Goal: Information Seeking & Learning: Find contact information

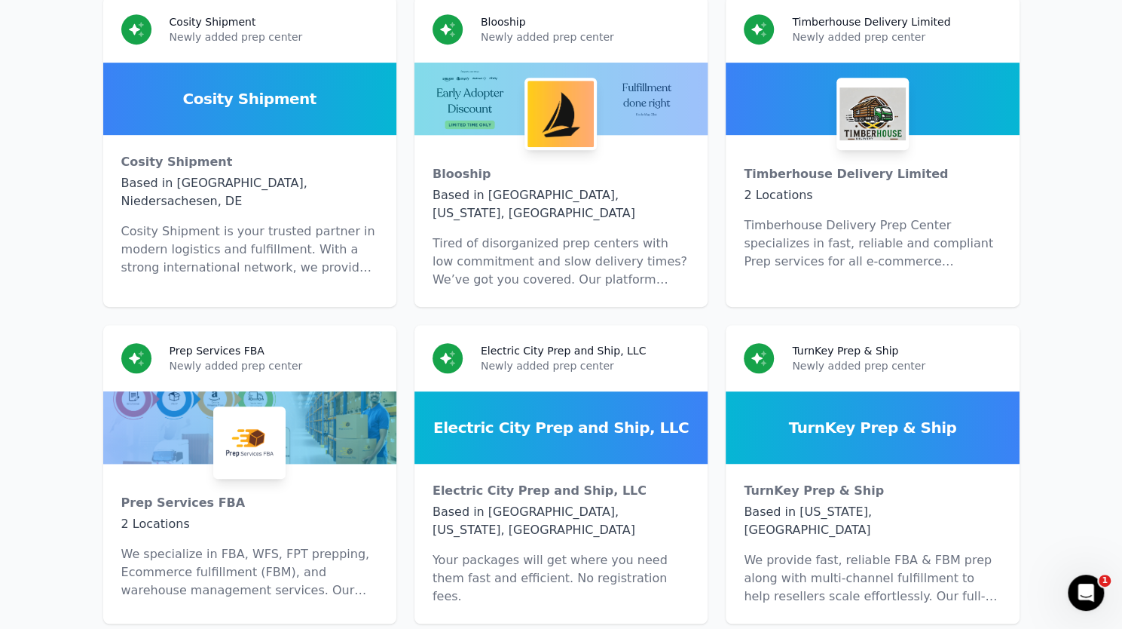
drag, startPoint x: 0, startPoint y: 0, endPoint x: 926, endPoint y: 366, distance: 995.2
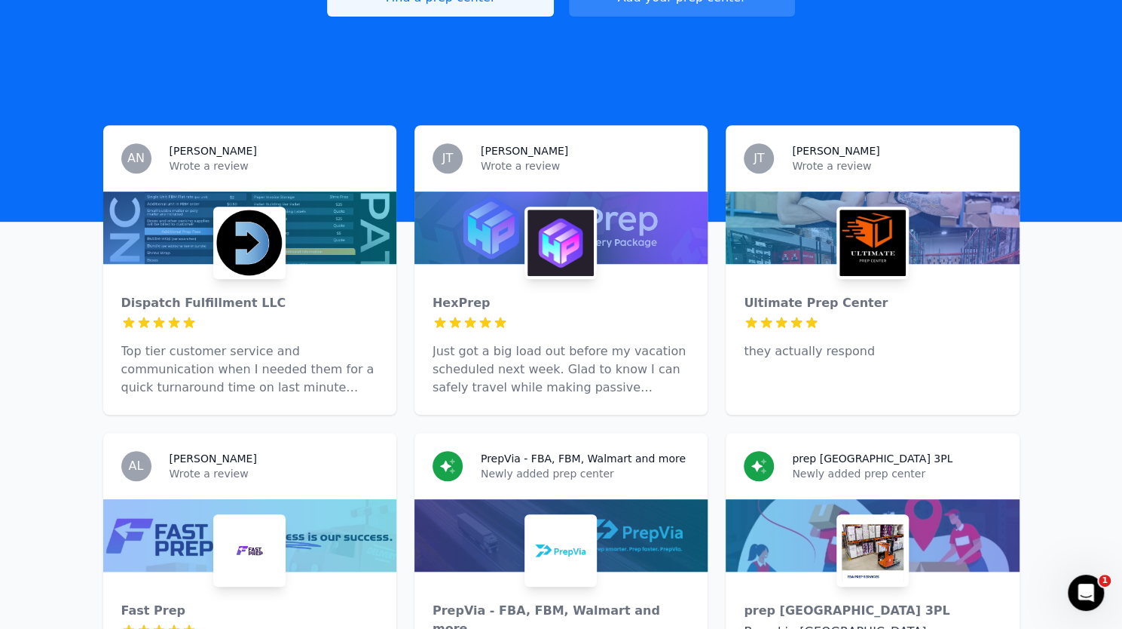
scroll to position [3, 0]
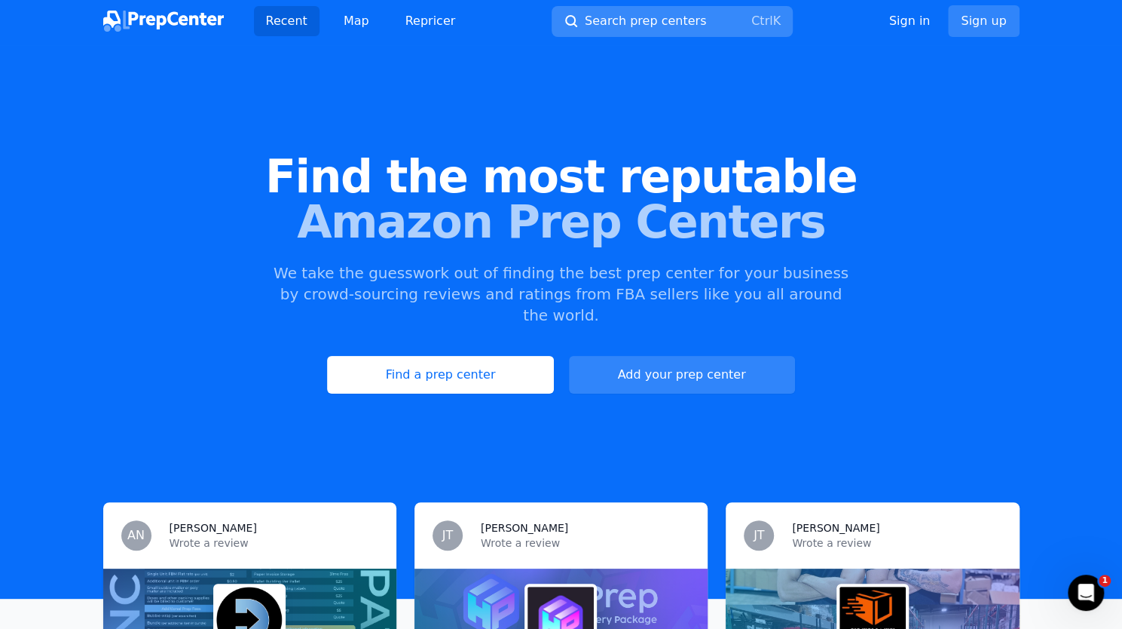
click at [630, 14] on span "Search prep centers" at bounding box center [645, 21] width 121 height 18
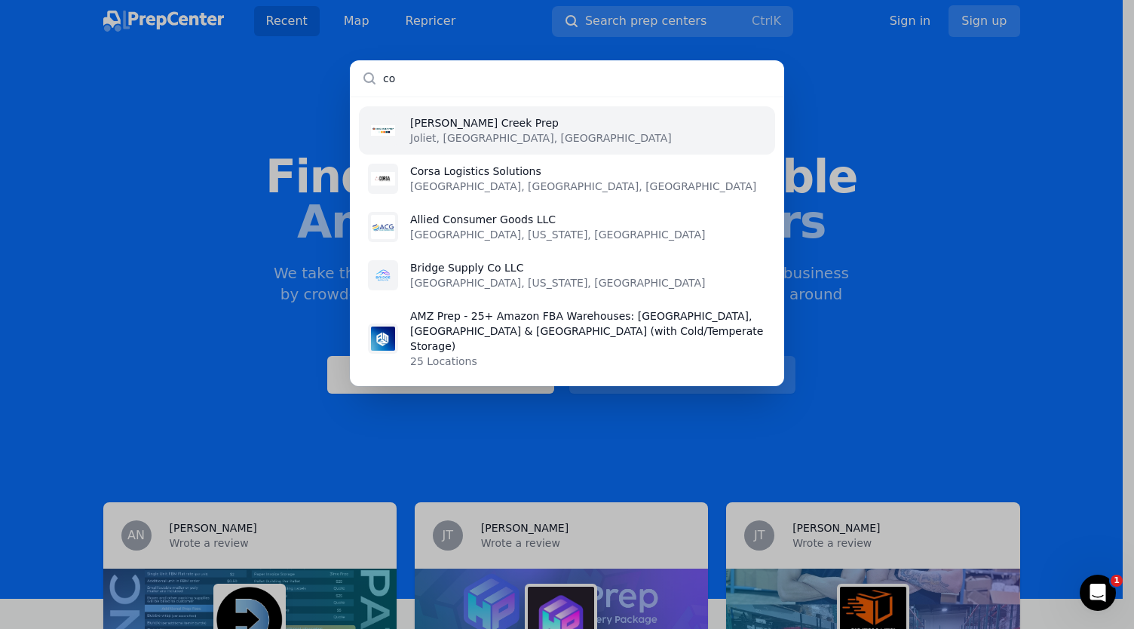
type input "c"
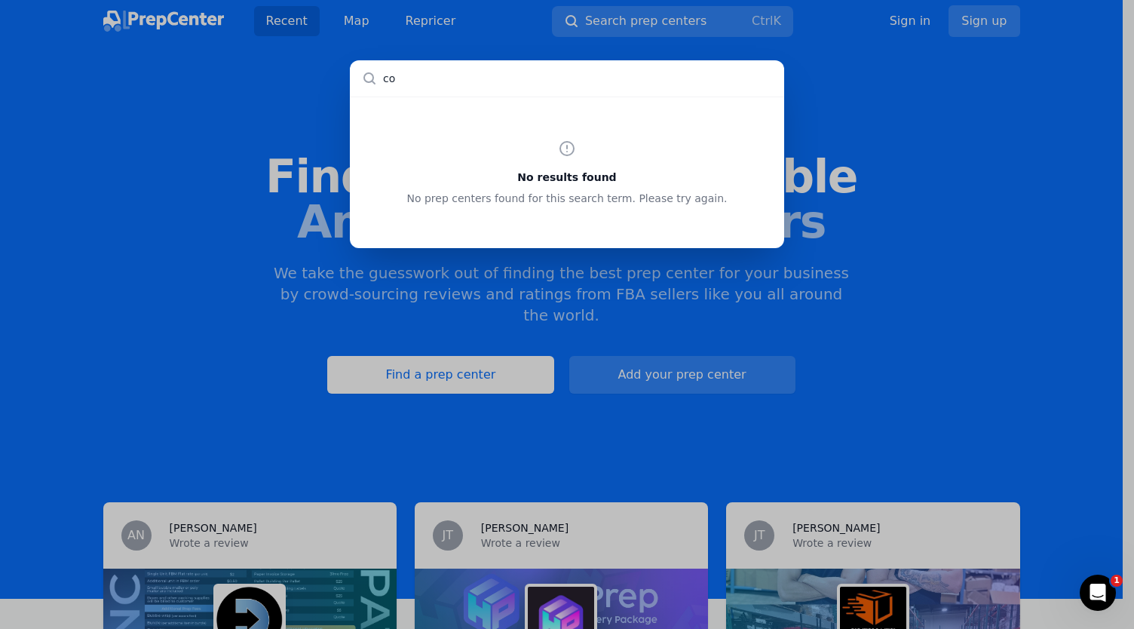
type input "c"
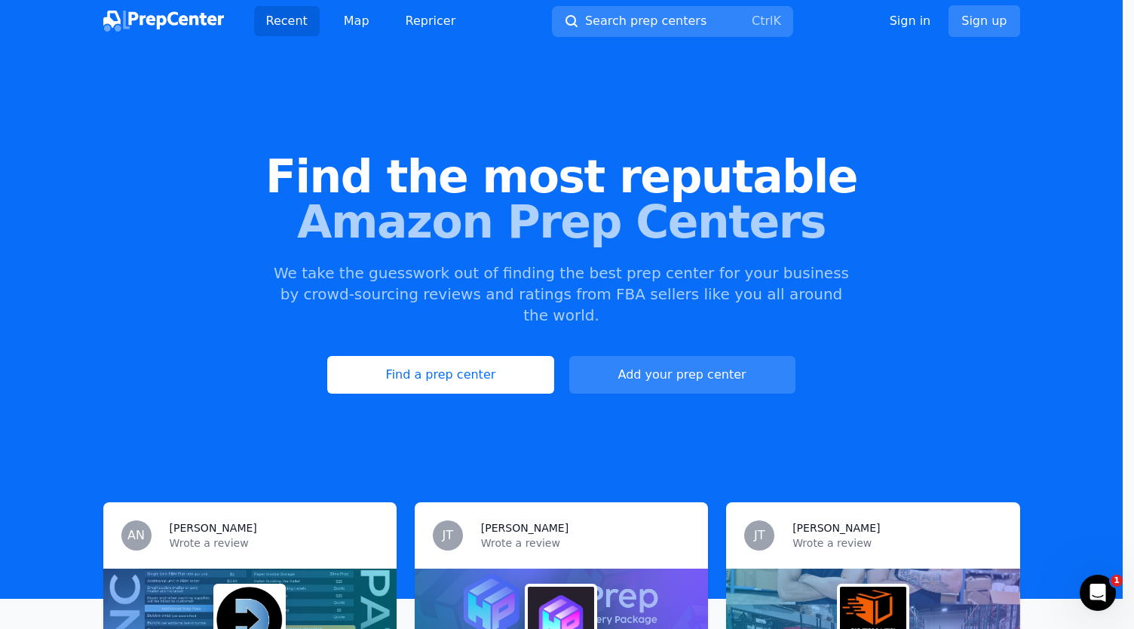
click at [350, 16] on div at bounding box center [567, 314] width 1134 height 629
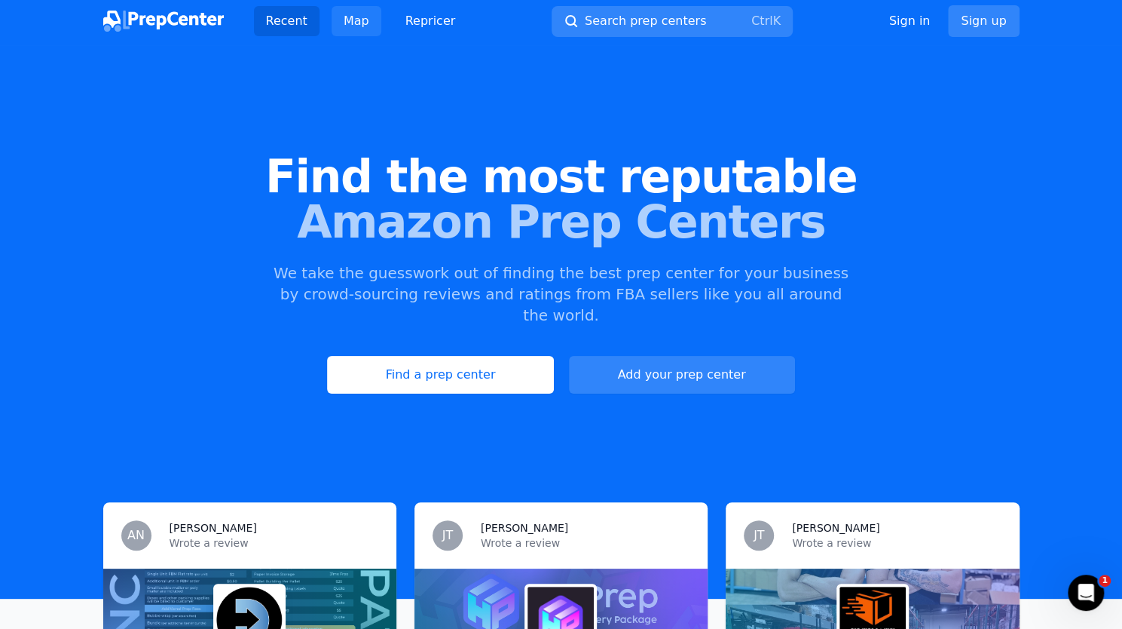
click at [348, 23] on link "Map" at bounding box center [357, 21] width 50 height 30
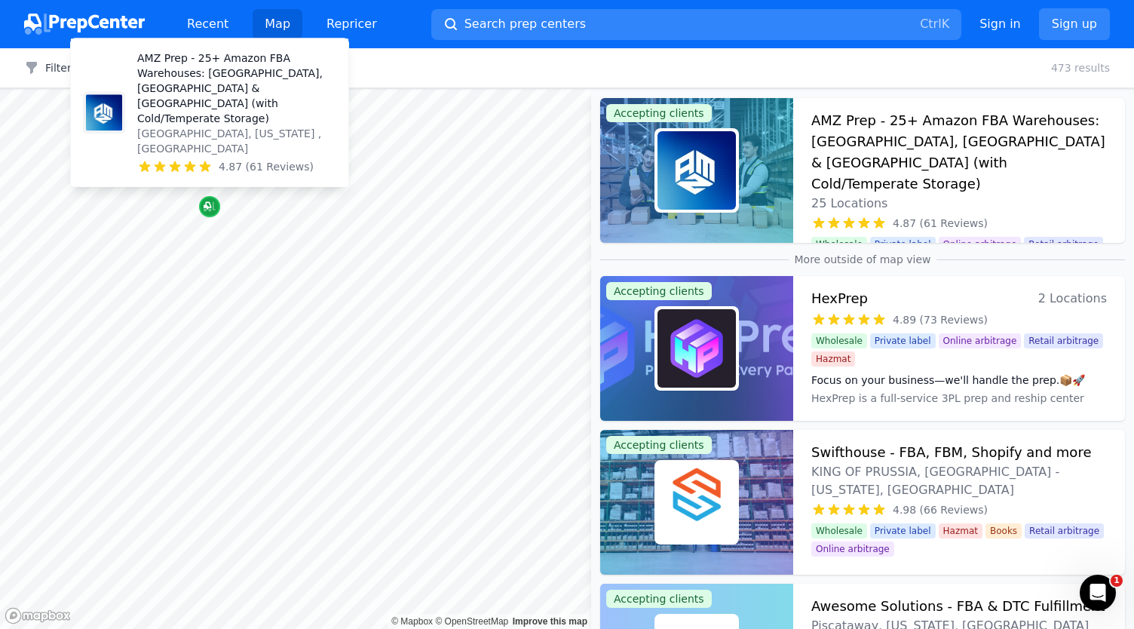
click at [208, 210] on icon "Map marker" at bounding box center [210, 207] width 12 height 10
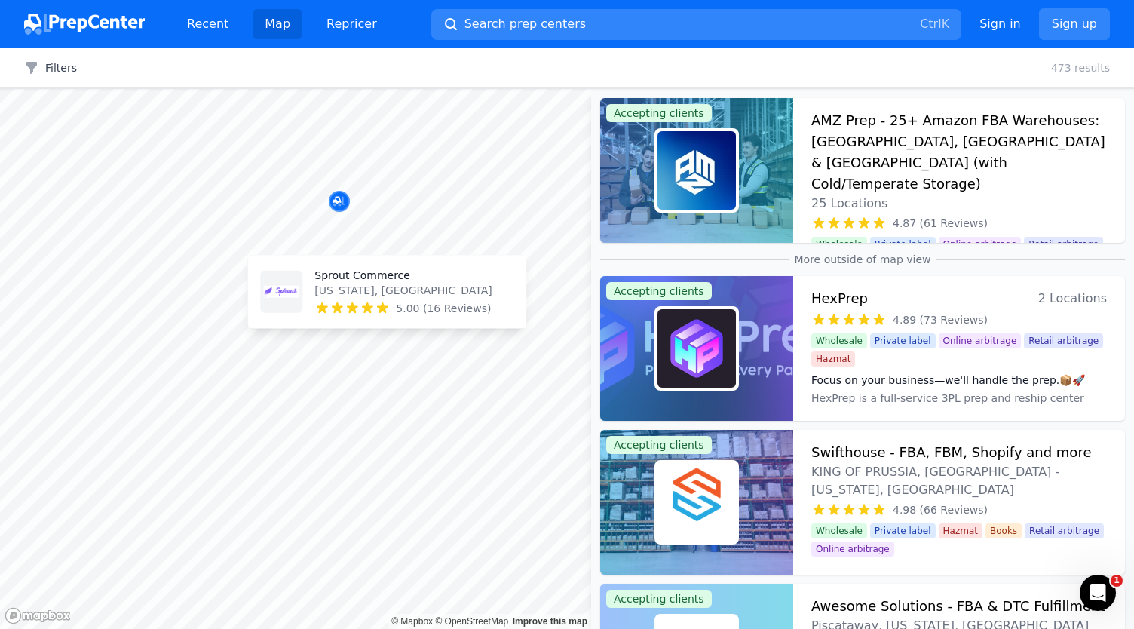
click at [365, 267] on body "Recent Map Repricer Search prep centers Ctrl K Open main menu Sign in Sign up F…" at bounding box center [567, 314] width 1134 height 629
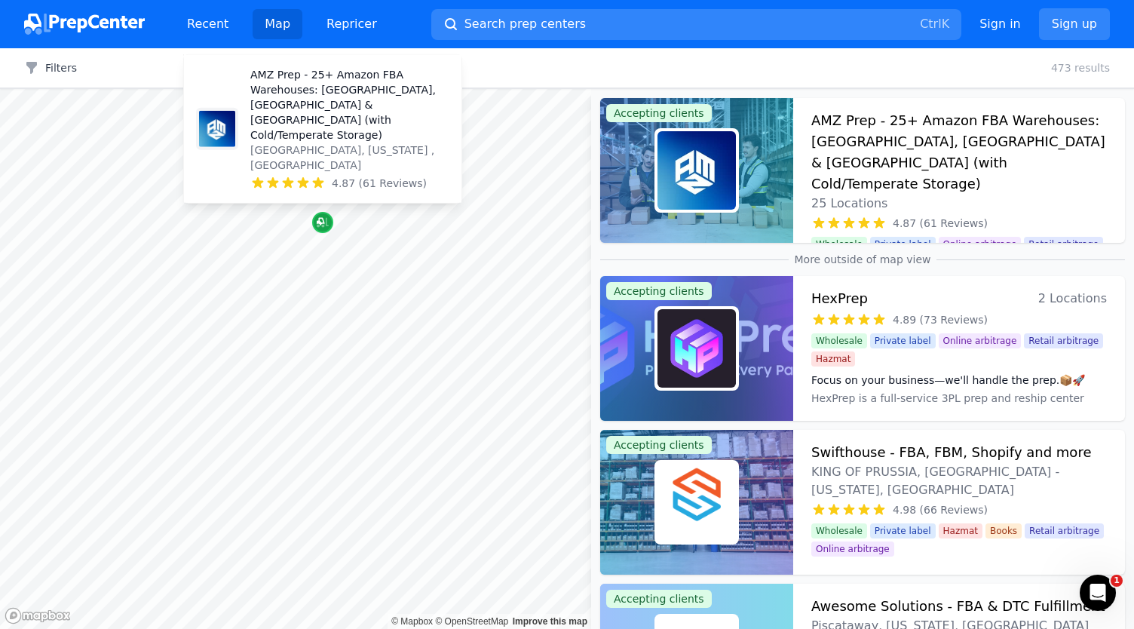
click at [323, 221] on icon "Map marker" at bounding box center [321, 222] width 8 height 8
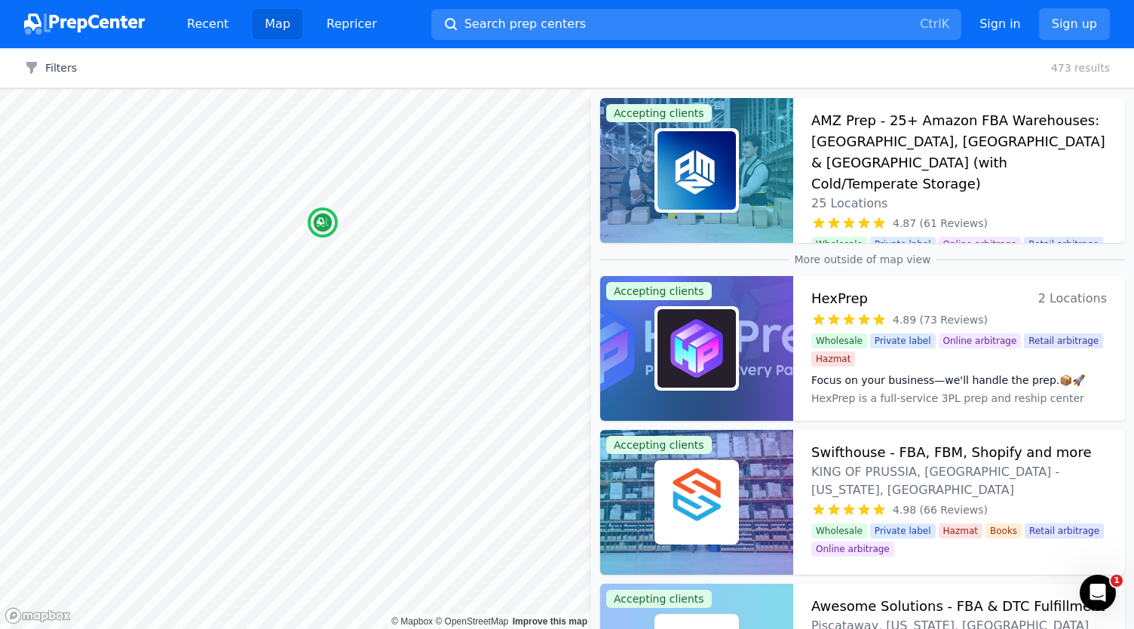
click at [849, 133] on h3 "AMZ Prep - 25+ Amazon FBA Warehouses: [GEOGRAPHIC_DATA], [GEOGRAPHIC_DATA] & [G…" at bounding box center [958, 152] width 295 height 84
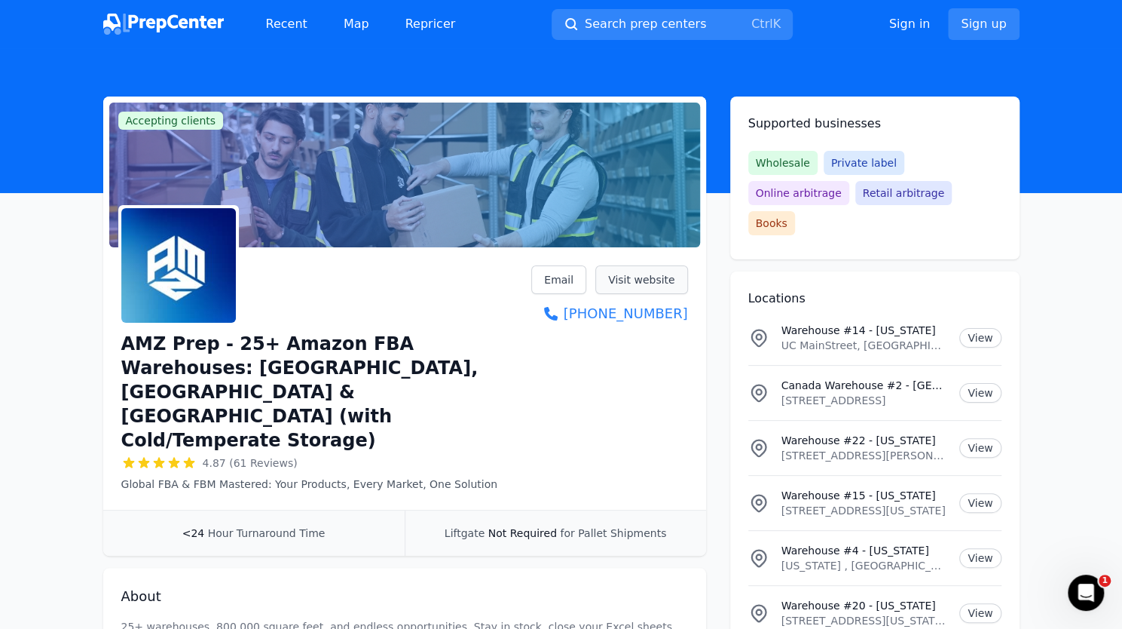
click at [629, 274] on link "Visit website" at bounding box center [641, 279] width 93 height 29
